Goal: Task Accomplishment & Management: Use online tool/utility

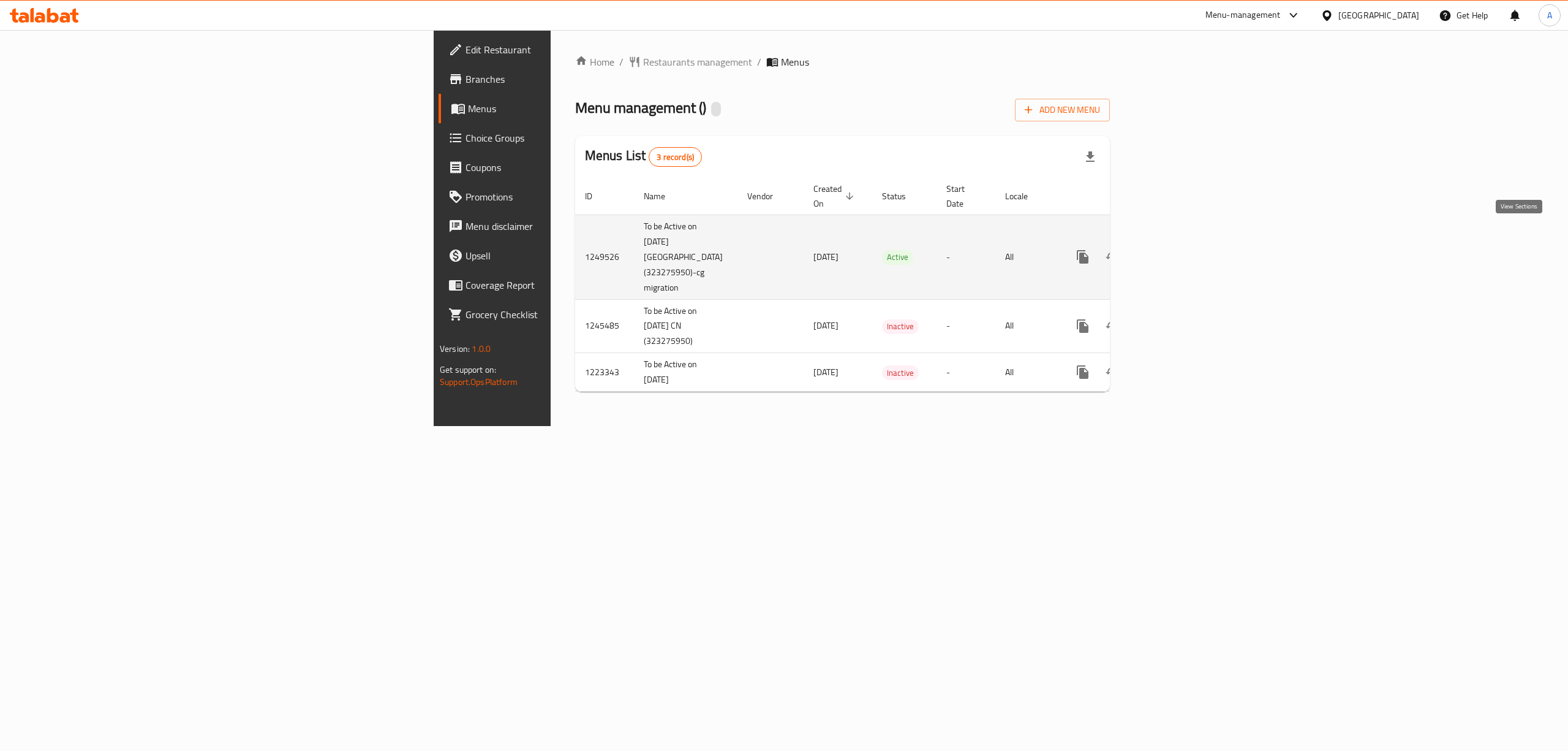
click at [1186, 242] on link "enhanced table" at bounding box center [1171, 257] width 29 height 29
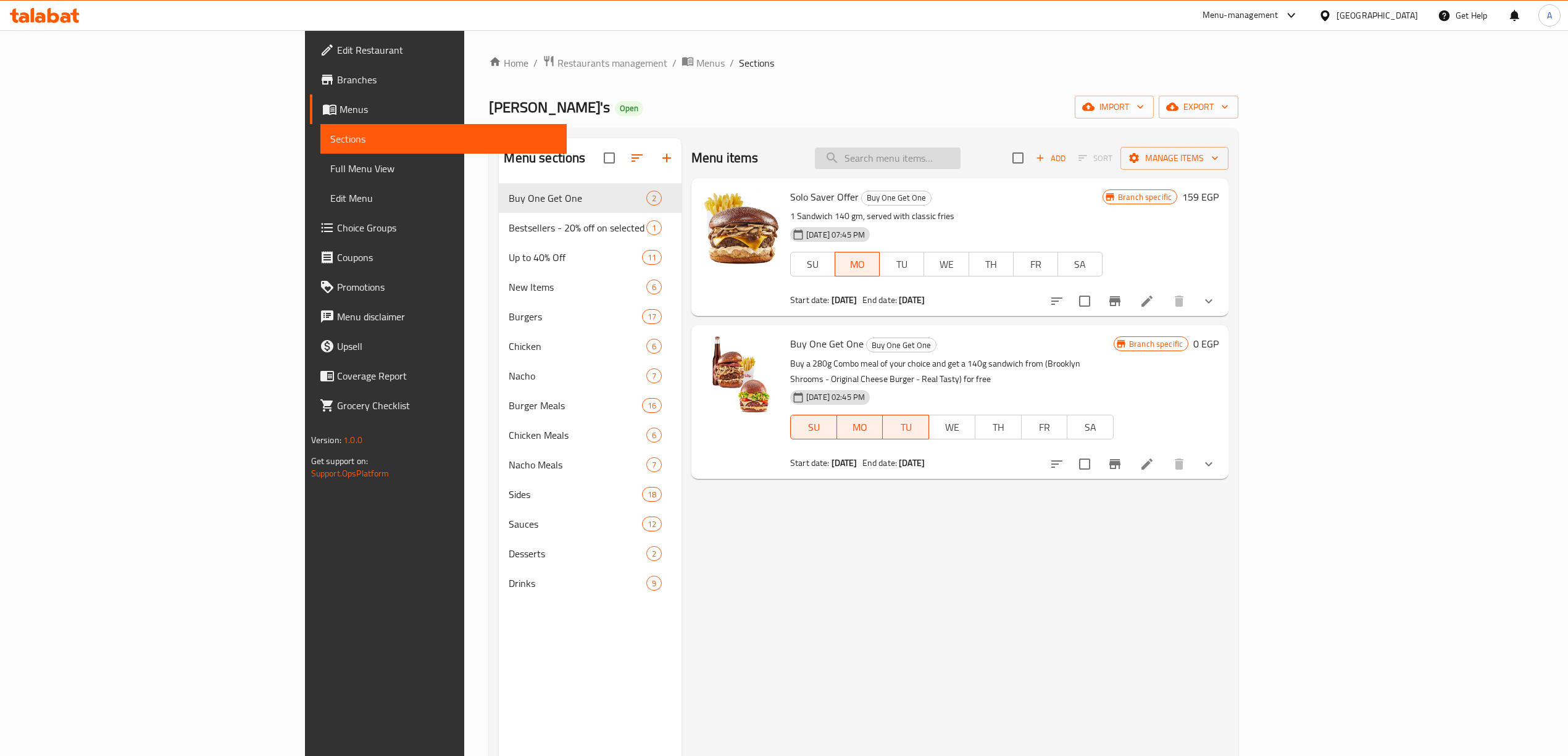
click at [960, 162] on input "search" at bounding box center [887, 158] width 146 height 22
paste input "Max 200g"
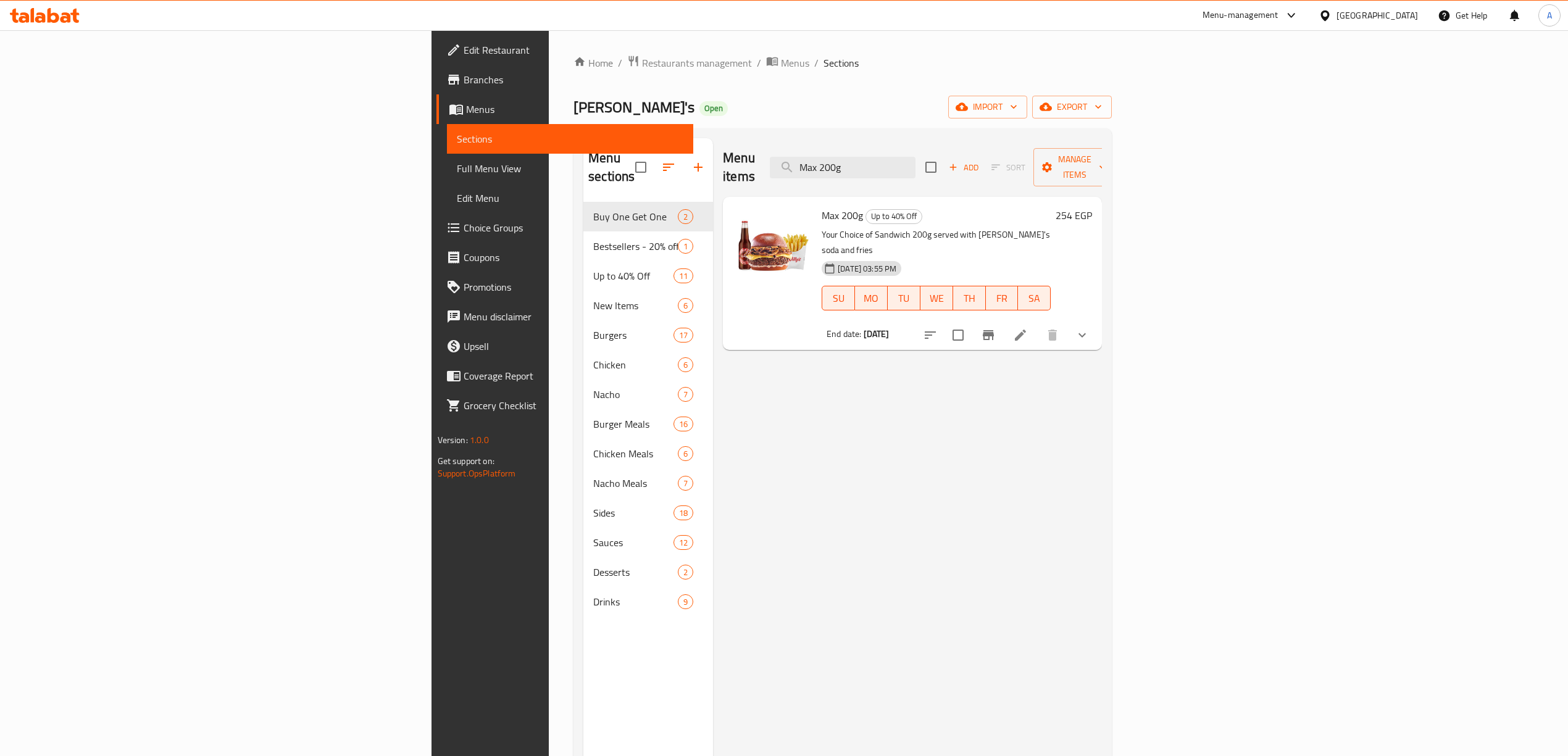
drag, startPoint x: 1017, startPoint y: 166, endPoint x: 702, endPoint y: 115, distance: 319.1
click at [695, 119] on div "Home / Restaurants management / Menus / Sections Willy's Open import export Men…" at bounding box center [842, 479] width 538 height 849
paste input "Double Double"
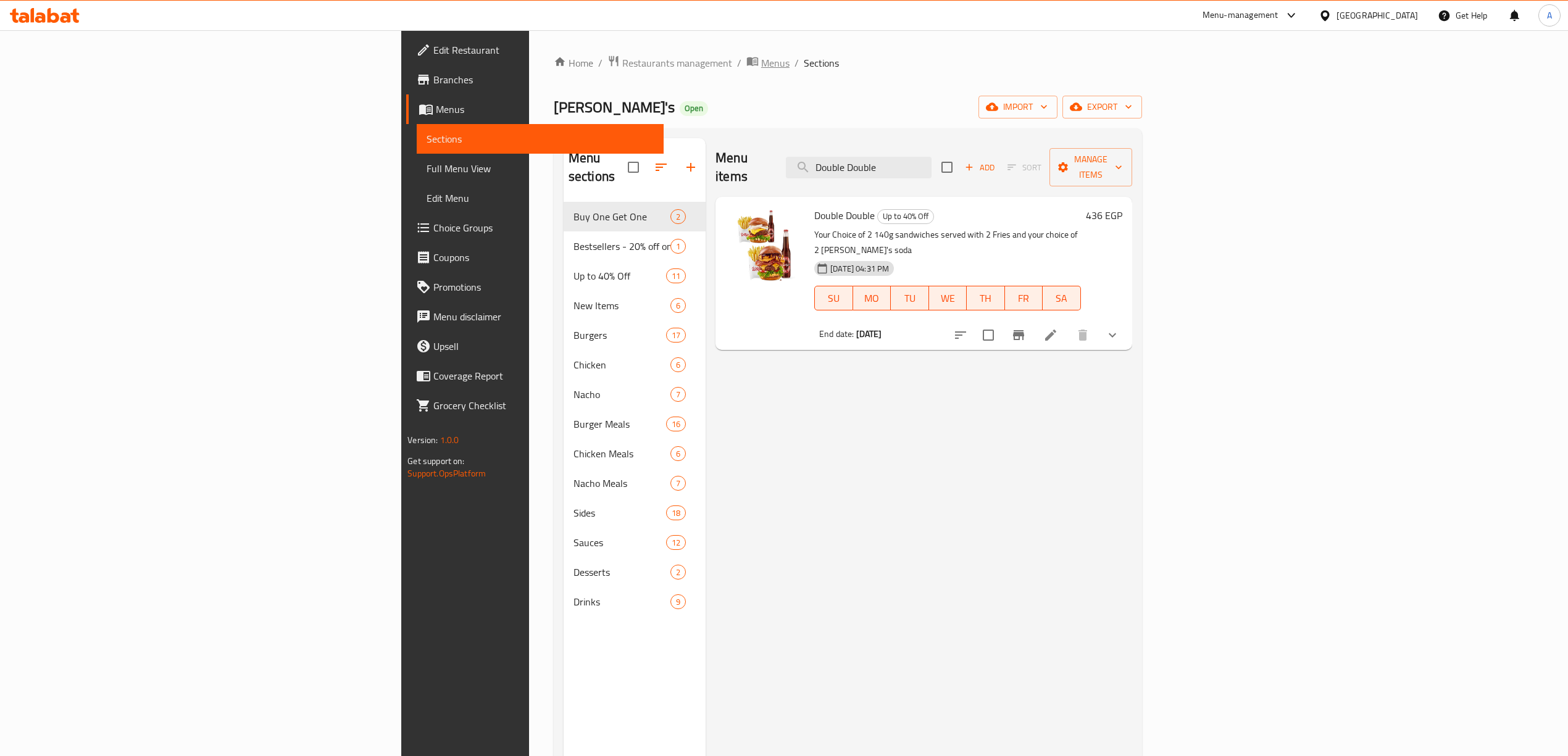
drag, startPoint x: 1040, startPoint y: 161, endPoint x: 502, endPoint y: 58, distance: 547.8
click at [554, 74] on div "Home / Restaurants management / Menus / Sections [PERSON_NAME]'s Open import ex…" at bounding box center [847, 479] width 588 height 849
paste input "Triple Flash"
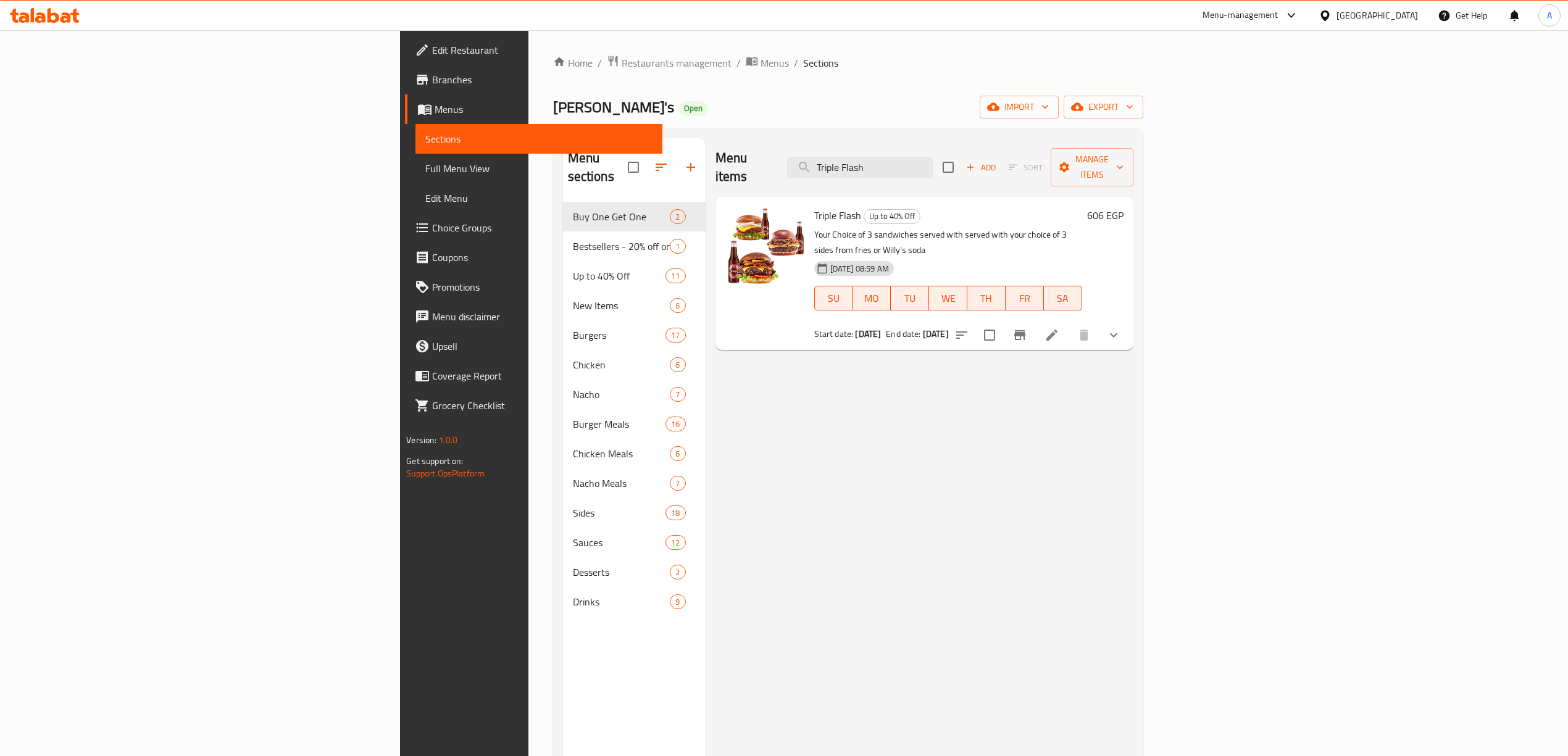
drag, startPoint x: 1043, startPoint y: 161, endPoint x: 830, endPoint y: 114, distance: 218.1
click at [775, 141] on div "Menu items Triple Flash Add Sort Manage items" at bounding box center [925, 168] width 418 height 59
paste input "he 4X Bucket"
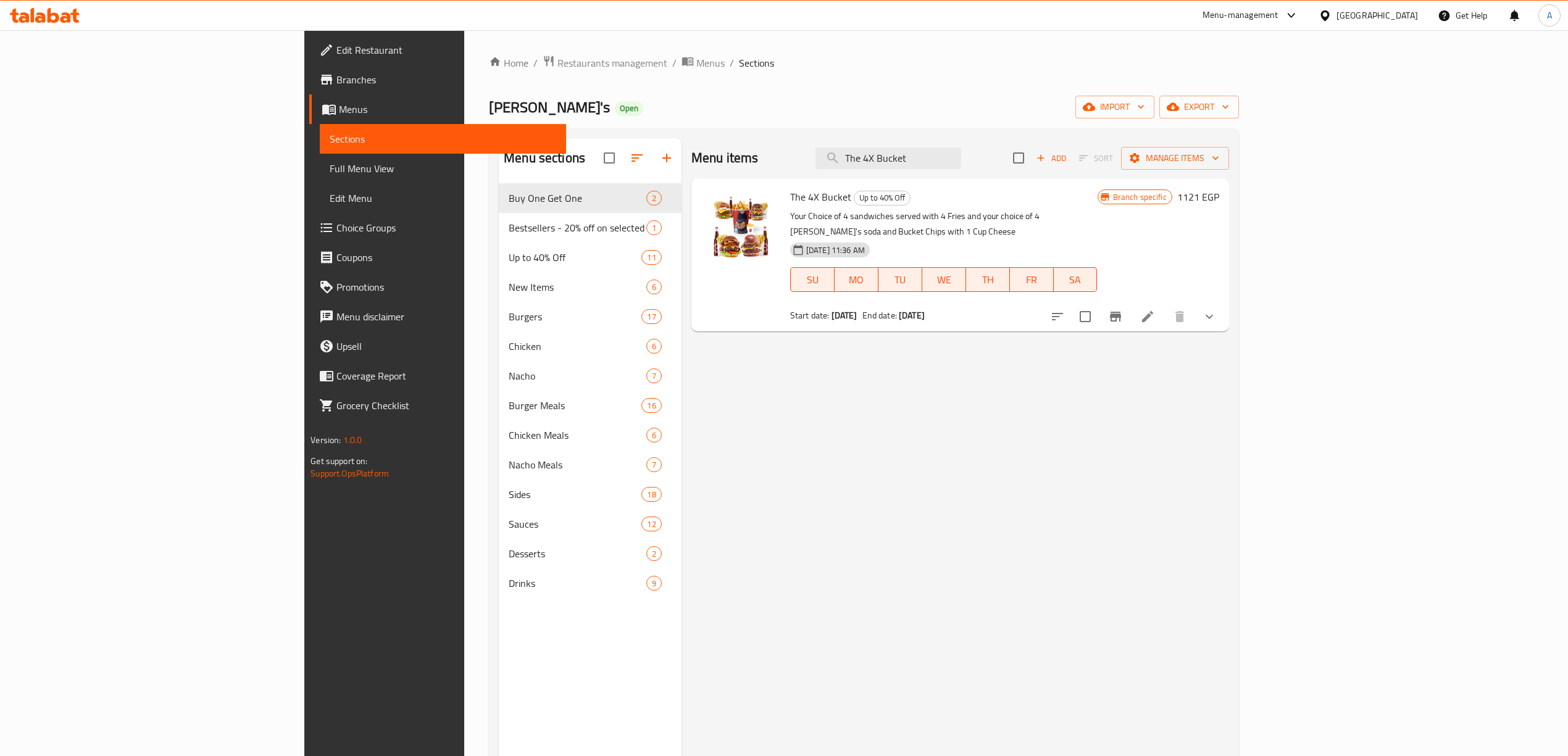
drag, startPoint x: 860, startPoint y: 148, endPoint x: 1200, endPoint y: 99, distance: 343.5
click at [610, 100] on div "Home / Restaurants management / Menus / Sections Willy's Open import export Men…" at bounding box center [864, 479] width 750 height 849
paste input "Puff & Fly"
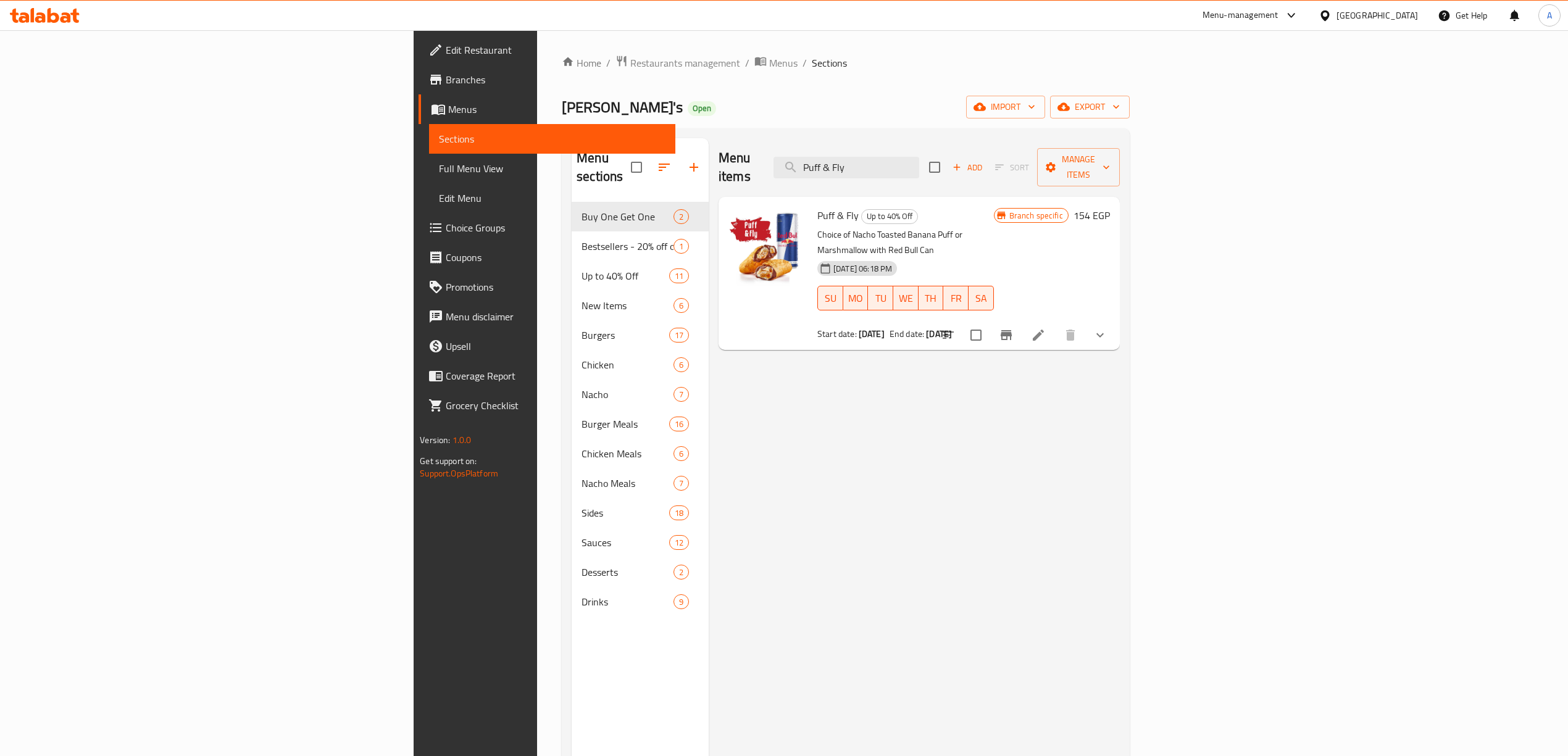
type input "Puff & Fly"
click at [445, 80] on span "Branches" at bounding box center [555, 79] width 220 height 15
